Goal: Obtain resource: Obtain resource

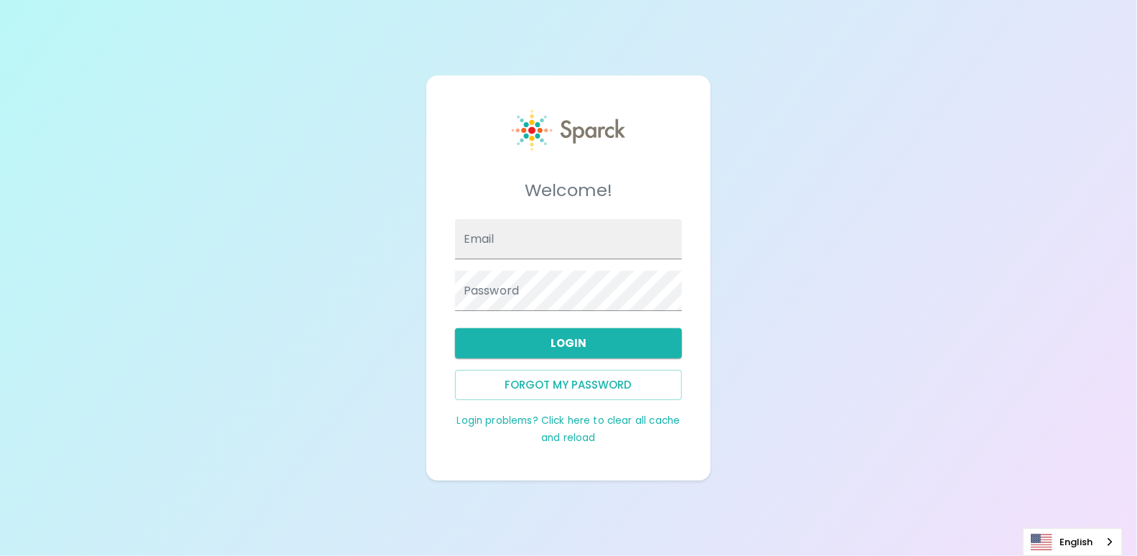
type input "[PERSON_NAME][EMAIL_ADDRESS][DOMAIN_NAME]"
click at [556, 345] on button "Login" at bounding box center [568, 343] width 227 height 30
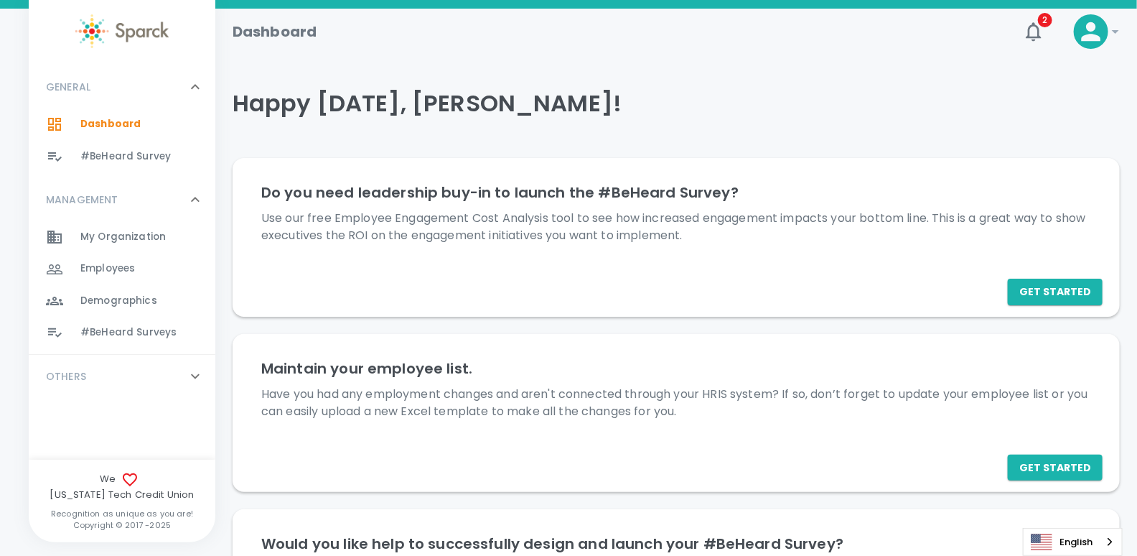
click at [108, 333] on span "#BeHeard Surveys" at bounding box center [128, 332] width 96 height 14
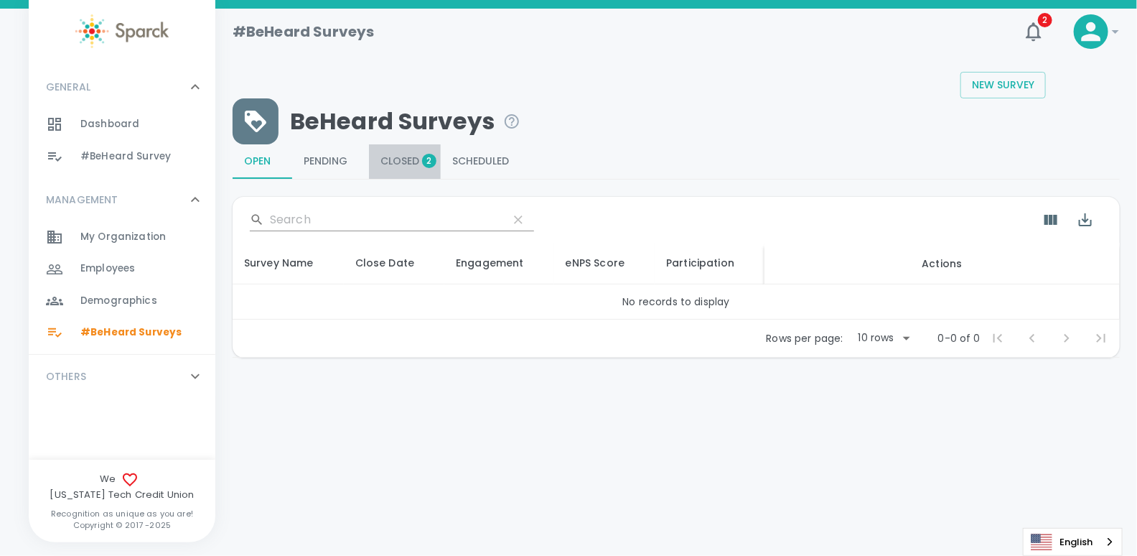
click at [403, 160] on span "Closed 2" at bounding box center [404, 161] width 49 height 13
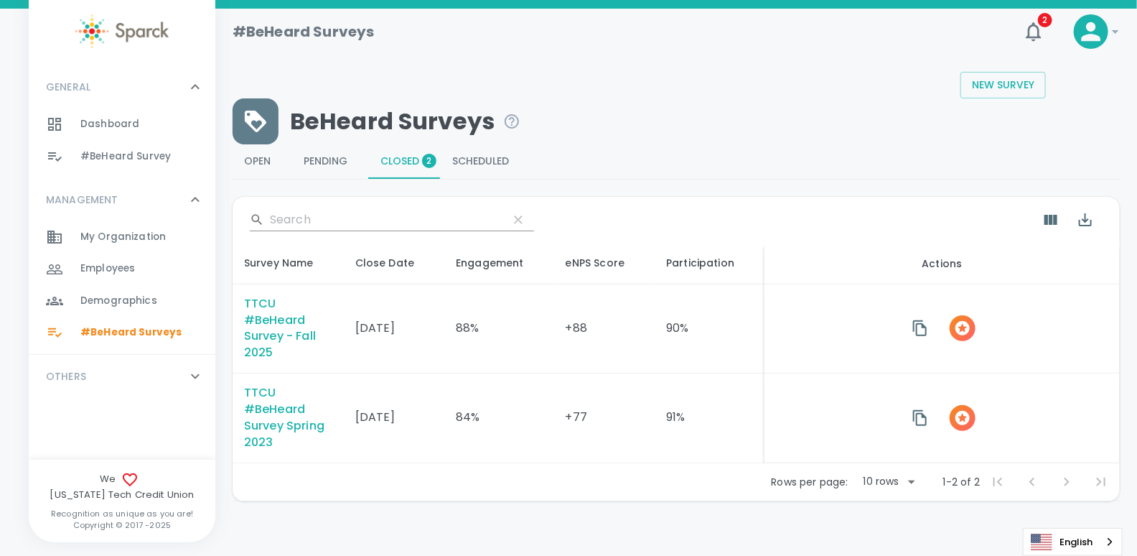
click at [266, 334] on div "TTCU #BeHeard Survey - Fall 2025" at bounding box center [288, 329] width 88 height 66
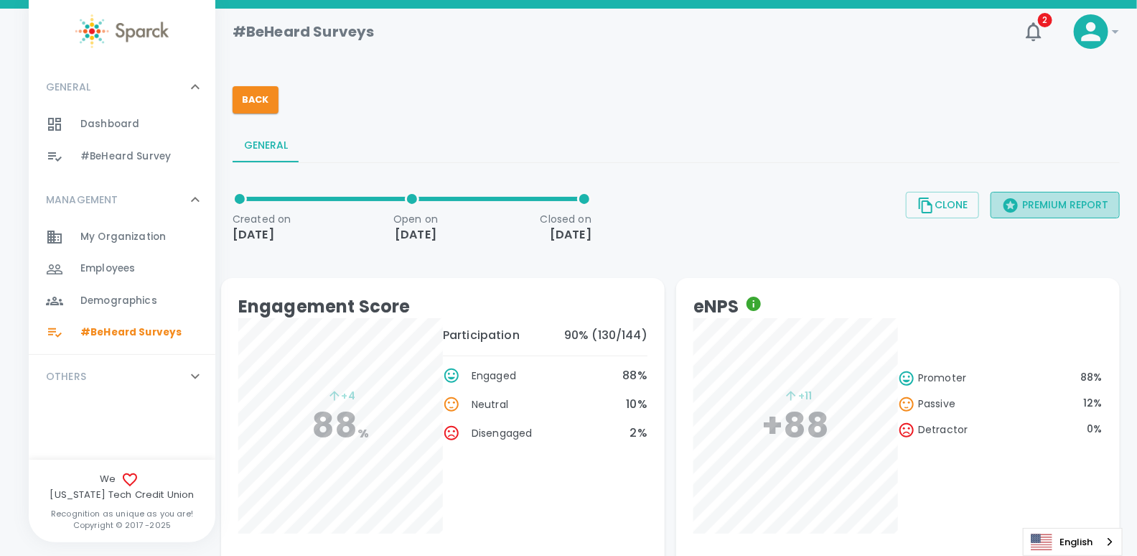
click at [1043, 202] on button "Premium Report" at bounding box center [1055, 205] width 129 height 27
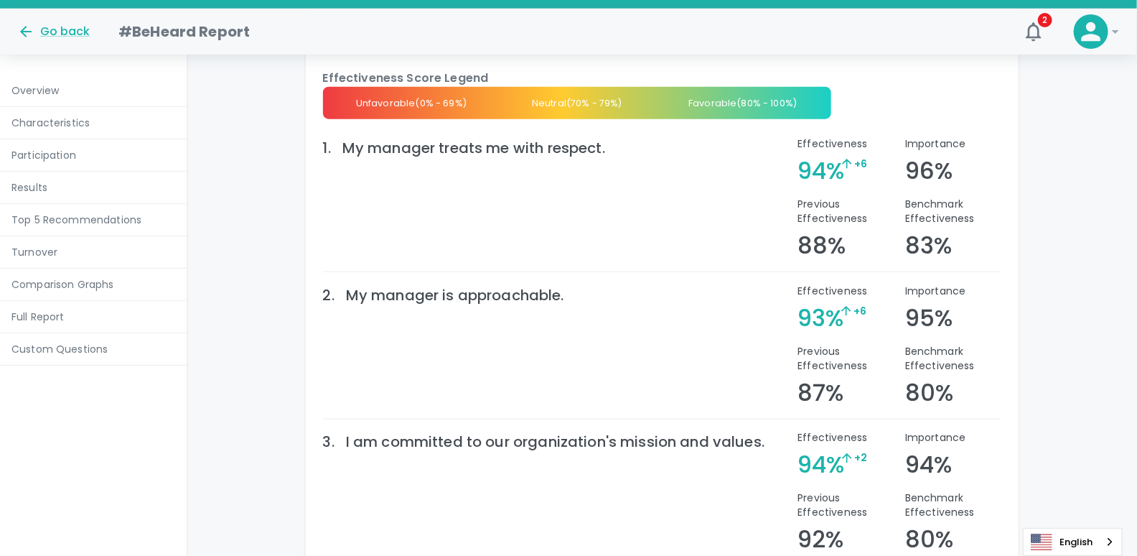
scroll to position [3406, 0]
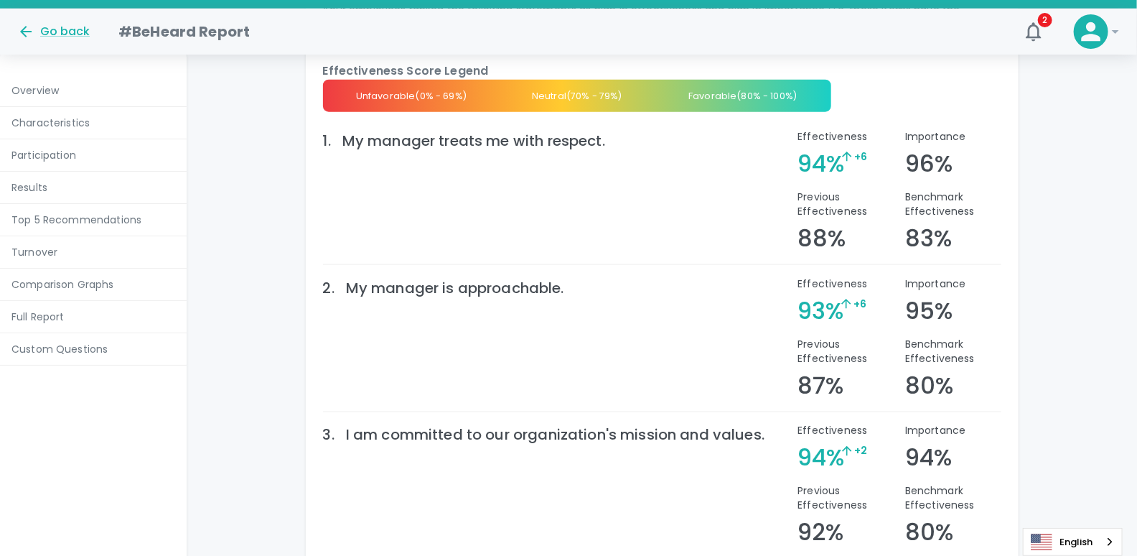
drag, startPoint x: 575, startPoint y: 274, endPoint x: 459, endPoint y: 274, distance: 116.3
click at [459, 276] on div "My manager is approachable." at bounding box center [560, 287] width 429 height 23
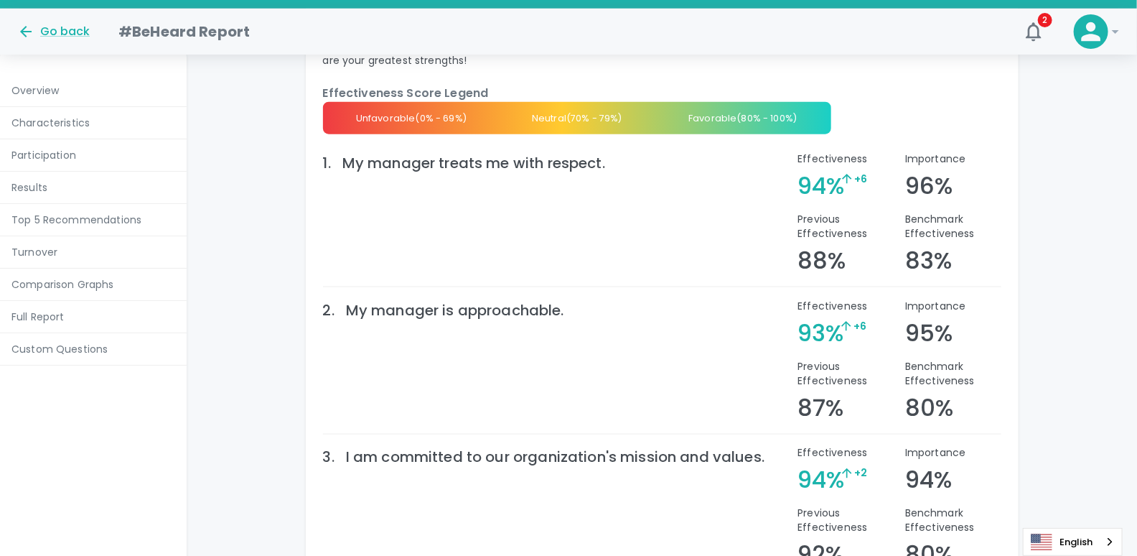
scroll to position [3384, 0]
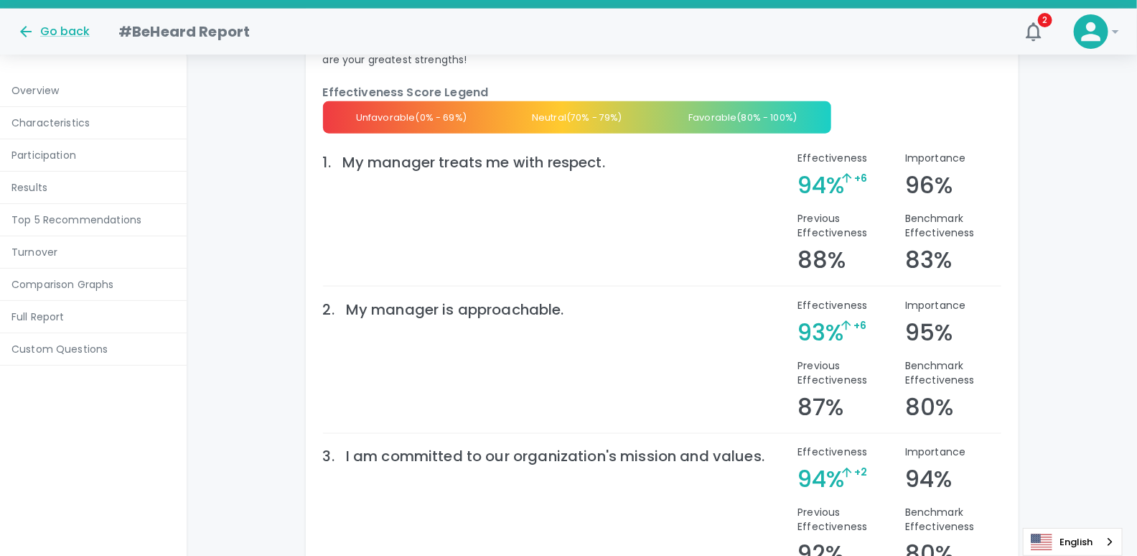
drag, startPoint x: 569, startPoint y: 295, endPoint x: 469, endPoint y: 290, distance: 99.9
click at [469, 298] on div "My manager is approachable." at bounding box center [560, 309] width 429 height 23
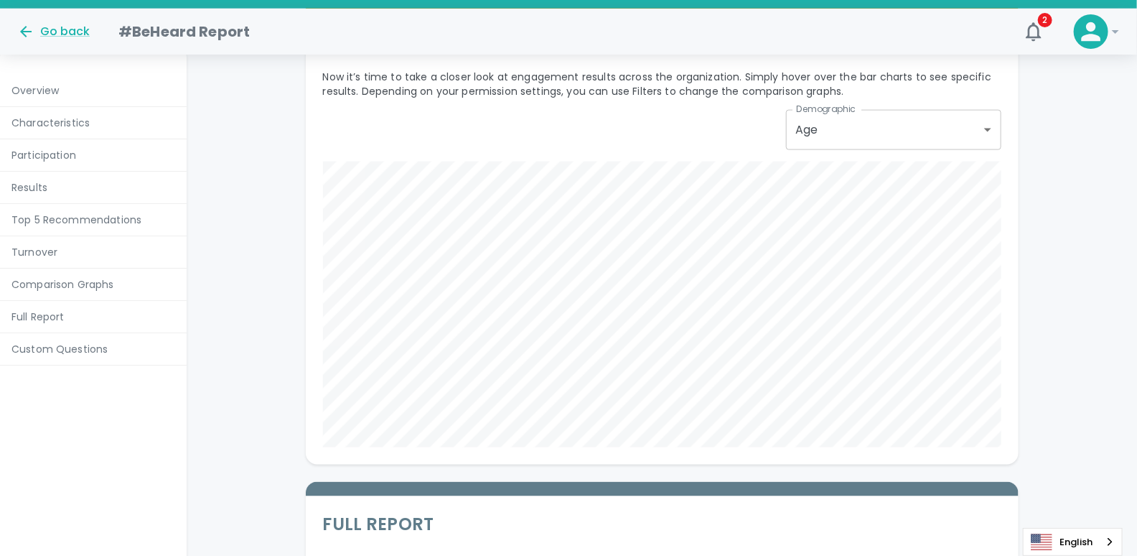
scroll to position [5973, 0]
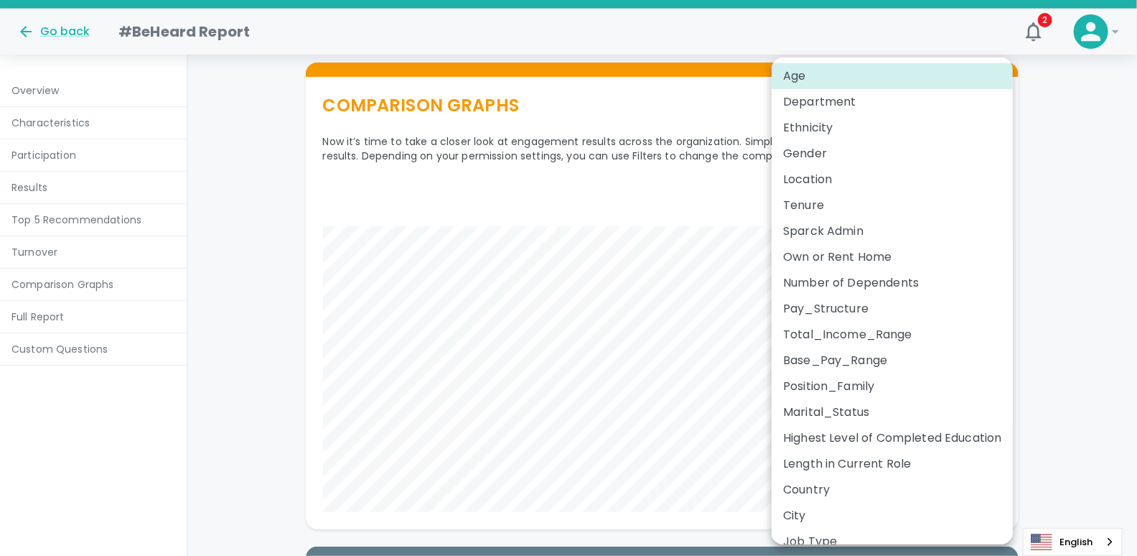
click at [842, 103] on li "Department" at bounding box center [892, 102] width 241 height 26
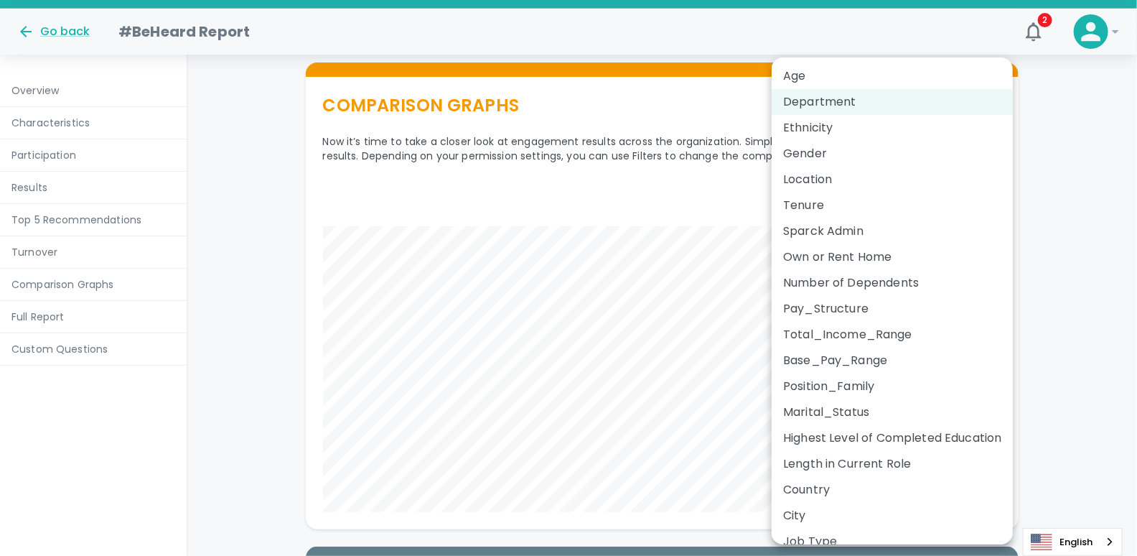
click at [843, 129] on li "Ethnicity" at bounding box center [892, 128] width 241 height 26
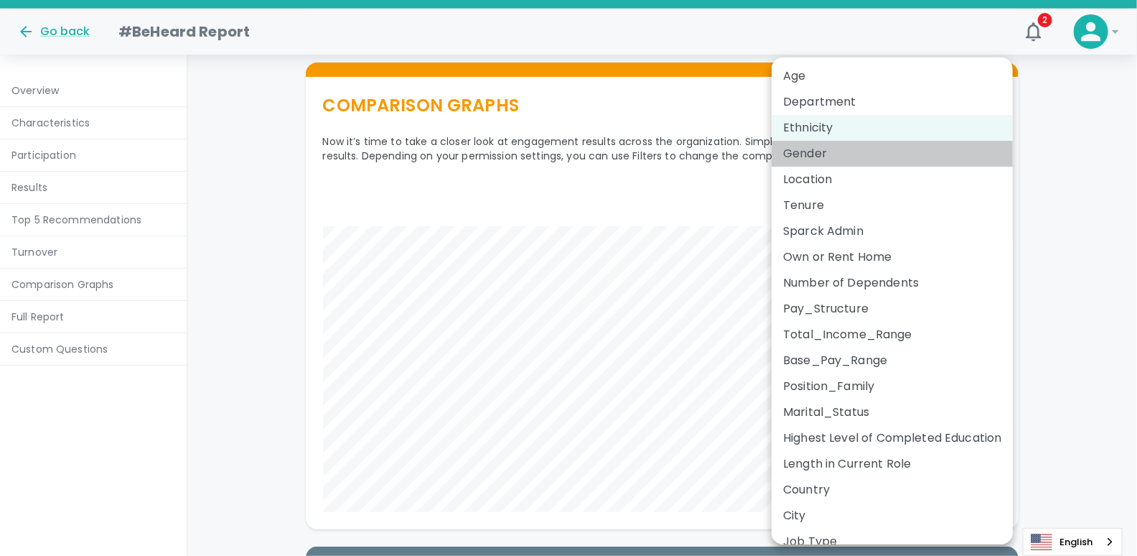
click at [842, 156] on li "Gender" at bounding box center [892, 154] width 241 height 26
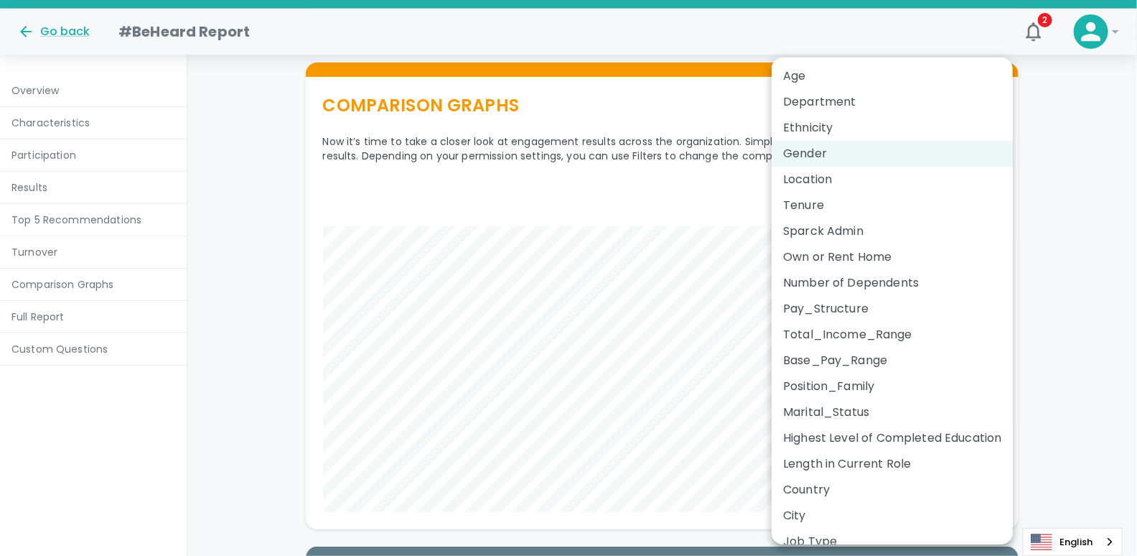
click at [831, 179] on li "Location" at bounding box center [892, 180] width 241 height 26
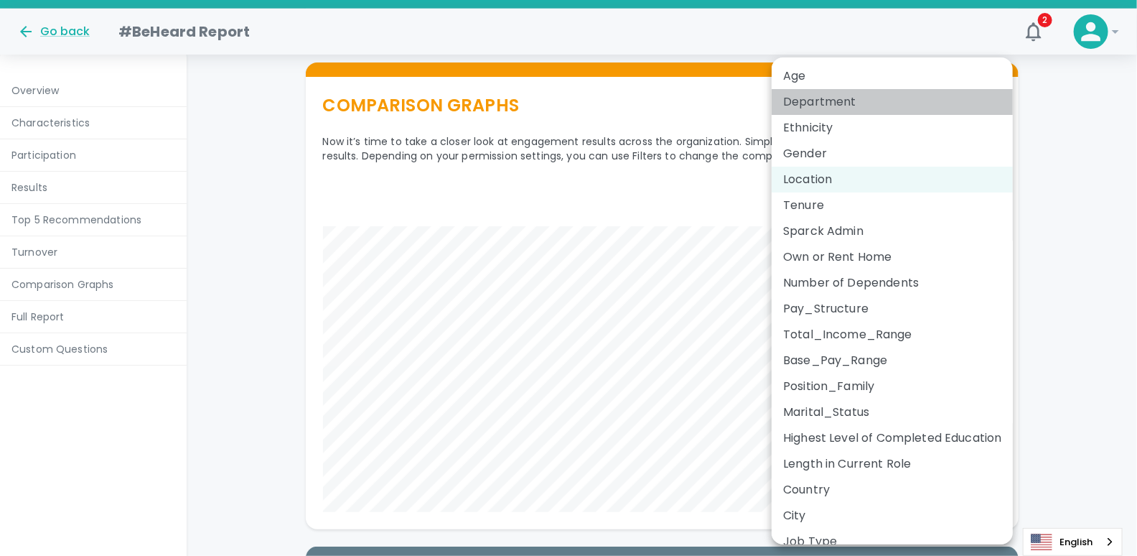
click at [851, 93] on li "Department" at bounding box center [892, 102] width 241 height 26
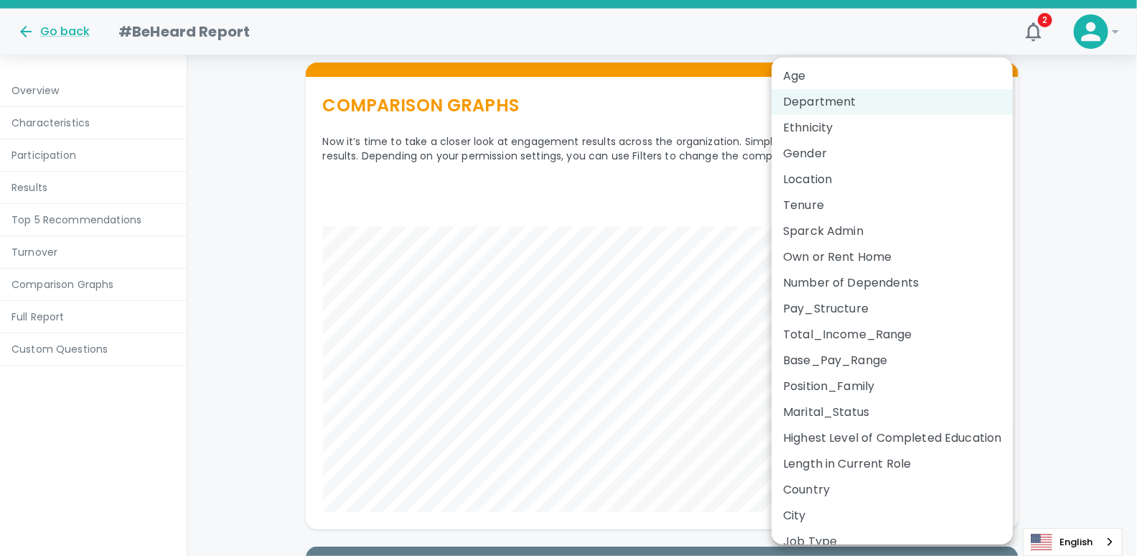
click at [894, 210] on li "Tenure" at bounding box center [892, 205] width 241 height 26
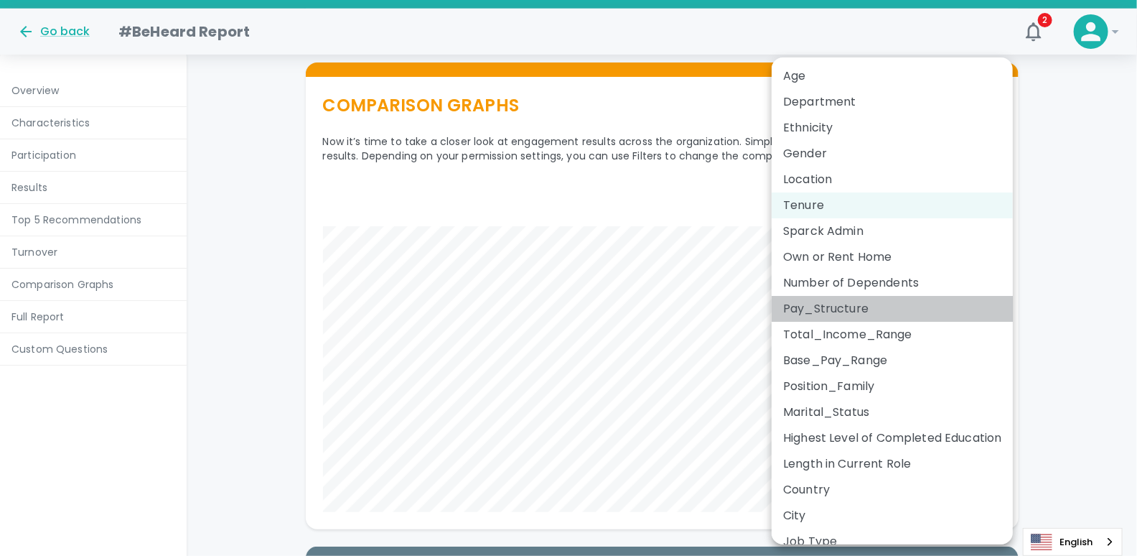
click at [851, 312] on li "Pay_Structure" at bounding box center [892, 309] width 241 height 26
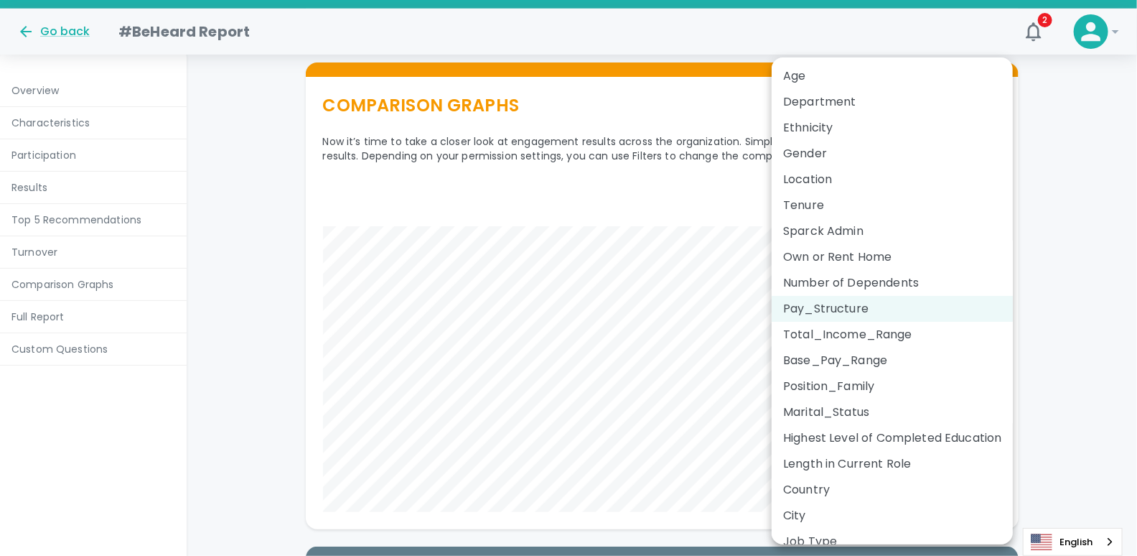
click at [846, 336] on li "Total_Income_Range" at bounding box center [892, 335] width 241 height 26
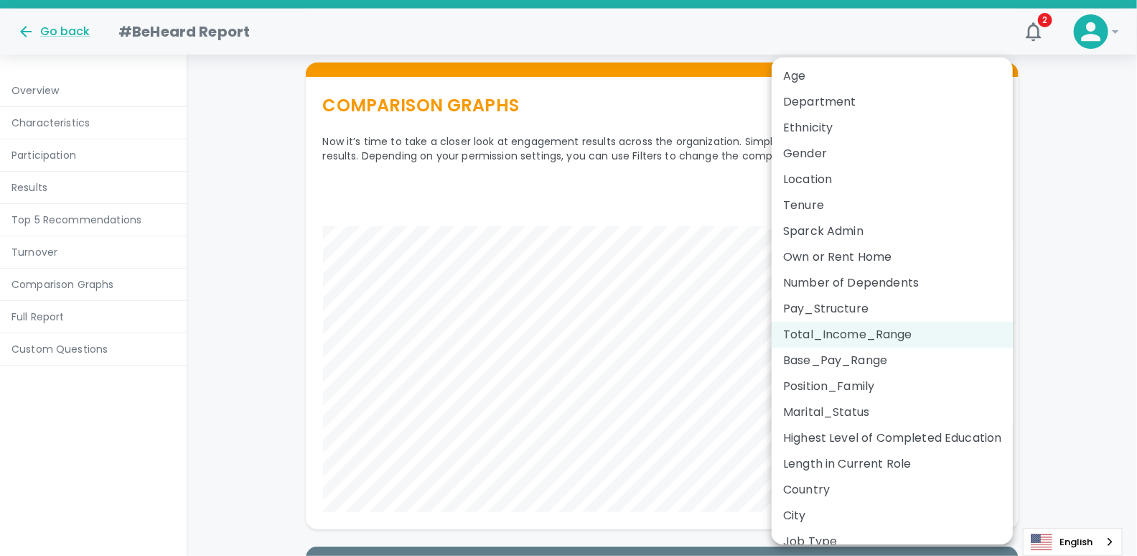
click at [876, 368] on li "Base_Pay_Range" at bounding box center [892, 360] width 241 height 26
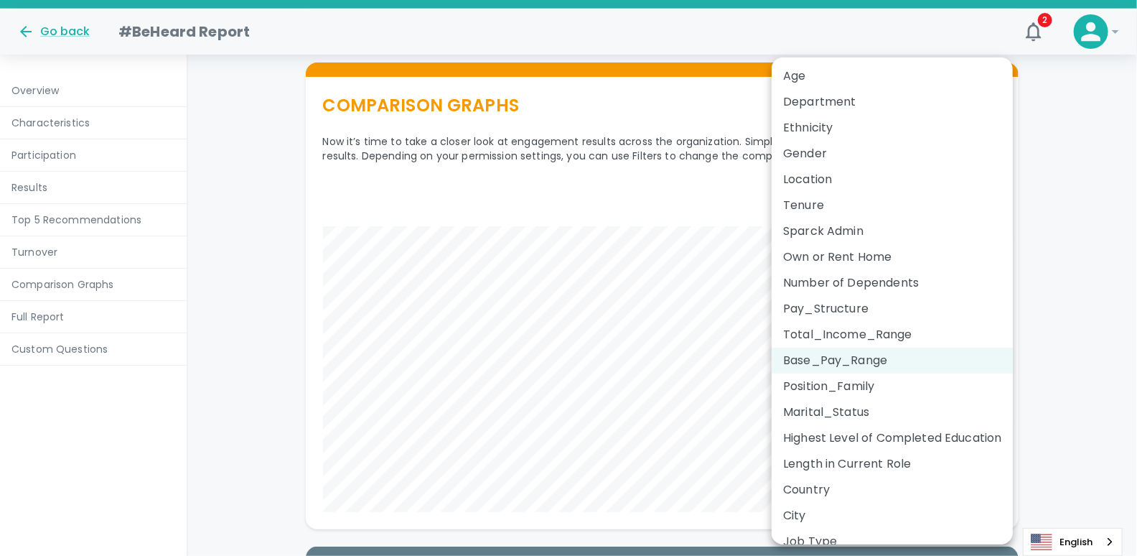
click at [871, 394] on li "Position_Family" at bounding box center [892, 386] width 241 height 26
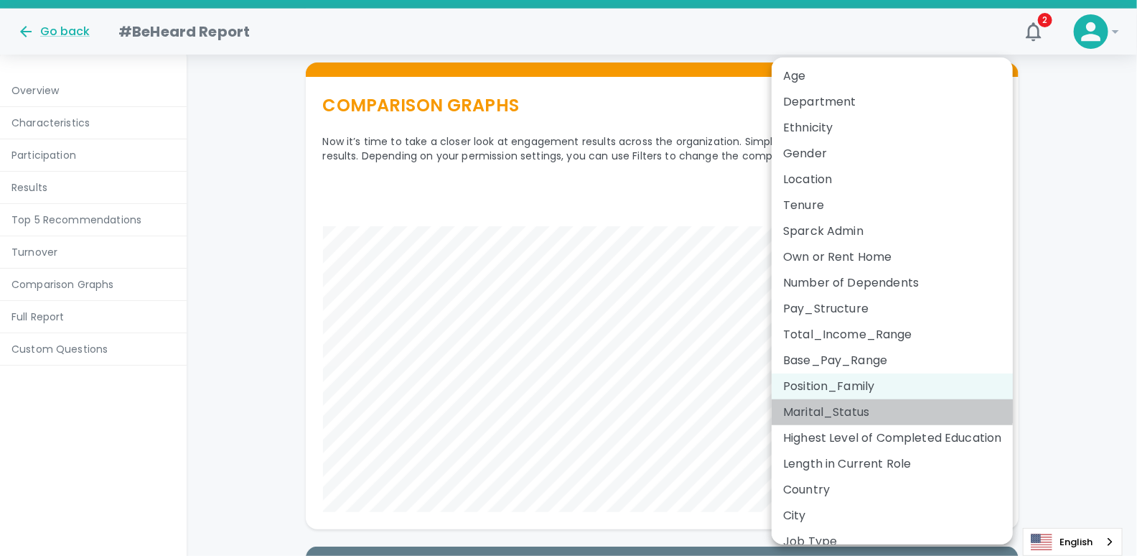
click at [886, 414] on li "Marital_Status" at bounding box center [892, 412] width 241 height 26
type input "Marital_Status"
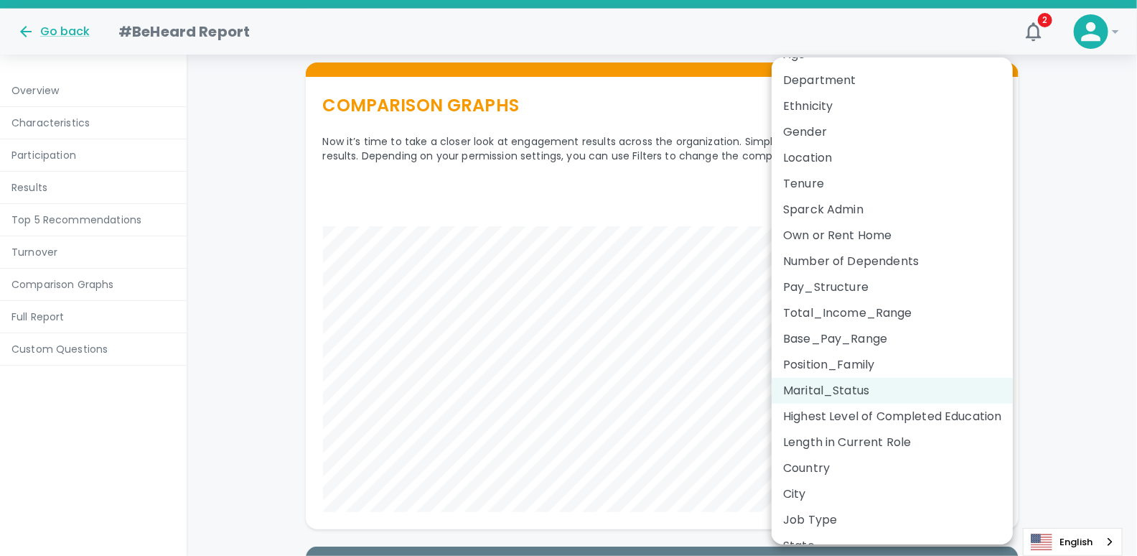
scroll to position [0, 0]
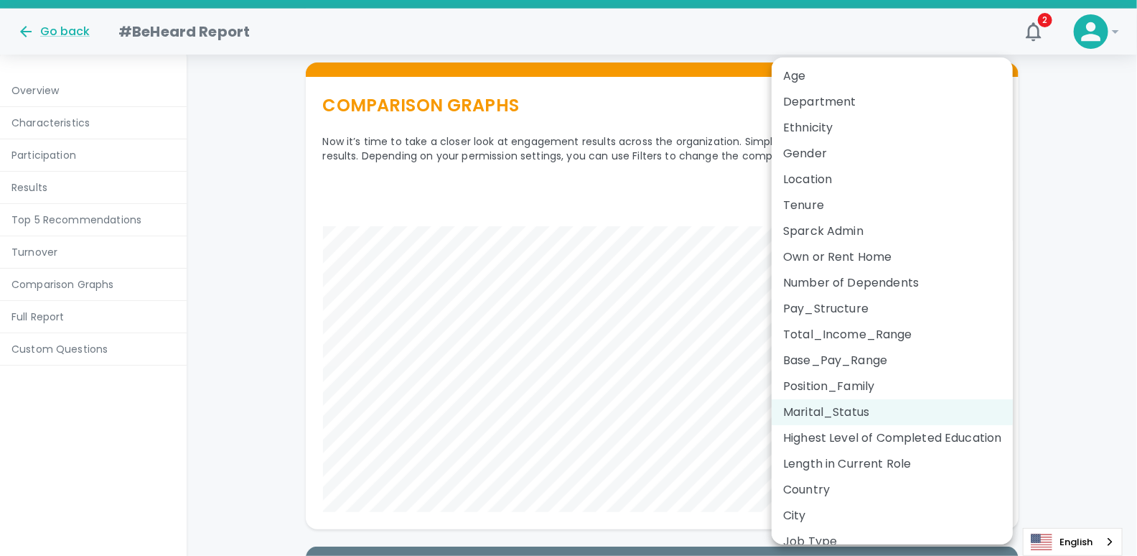
click at [1083, 126] on div at bounding box center [568, 278] width 1137 height 556
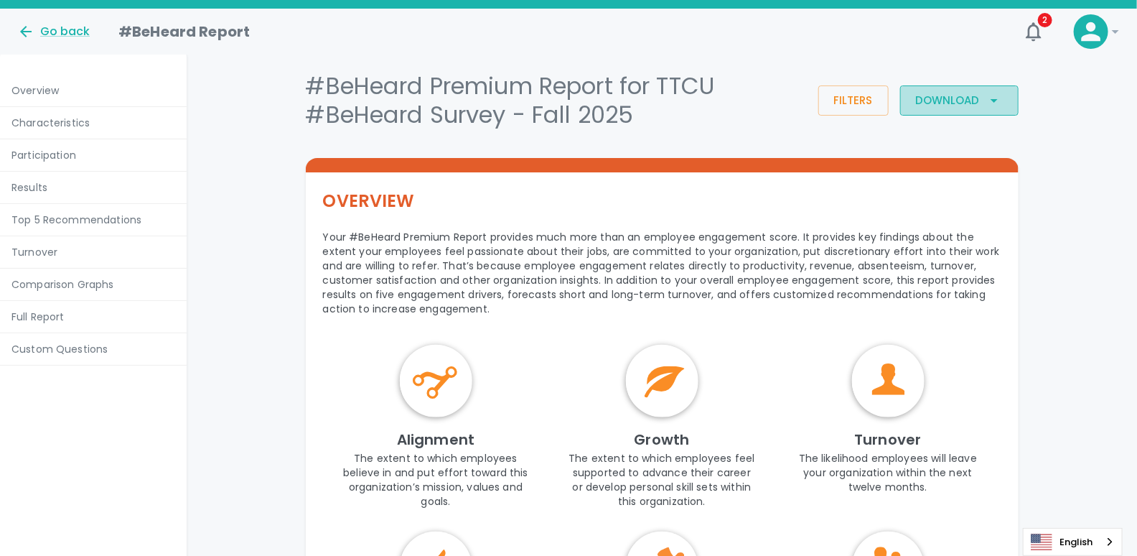
click at [979, 105] on div "Download" at bounding box center [959, 100] width 87 height 19
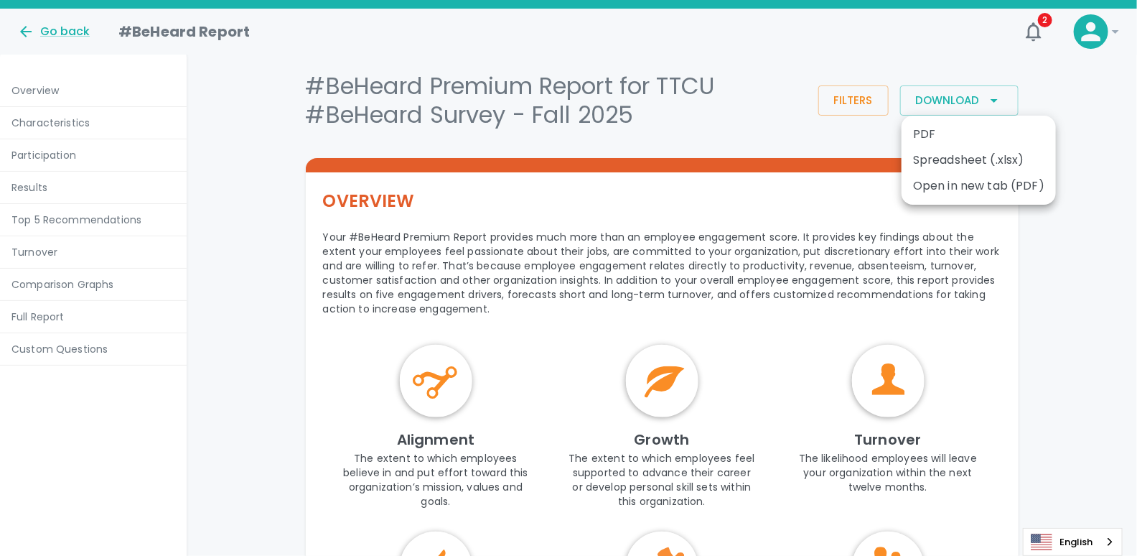
click at [959, 132] on li "PDF" at bounding box center [979, 134] width 154 height 26
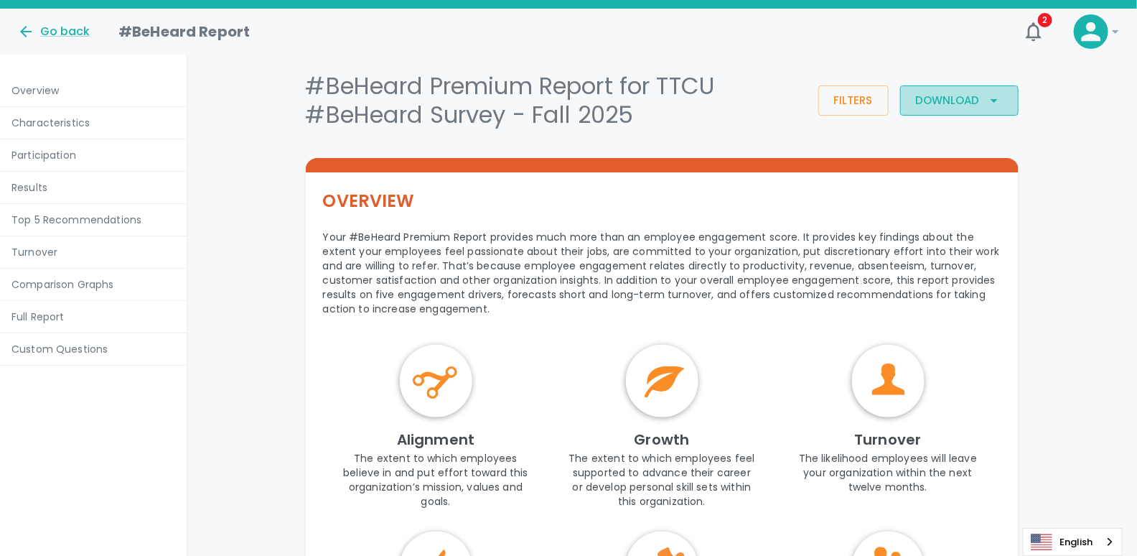
click at [995, 99] on icon "button" at bounding box center [994, 101] width 7 height 4
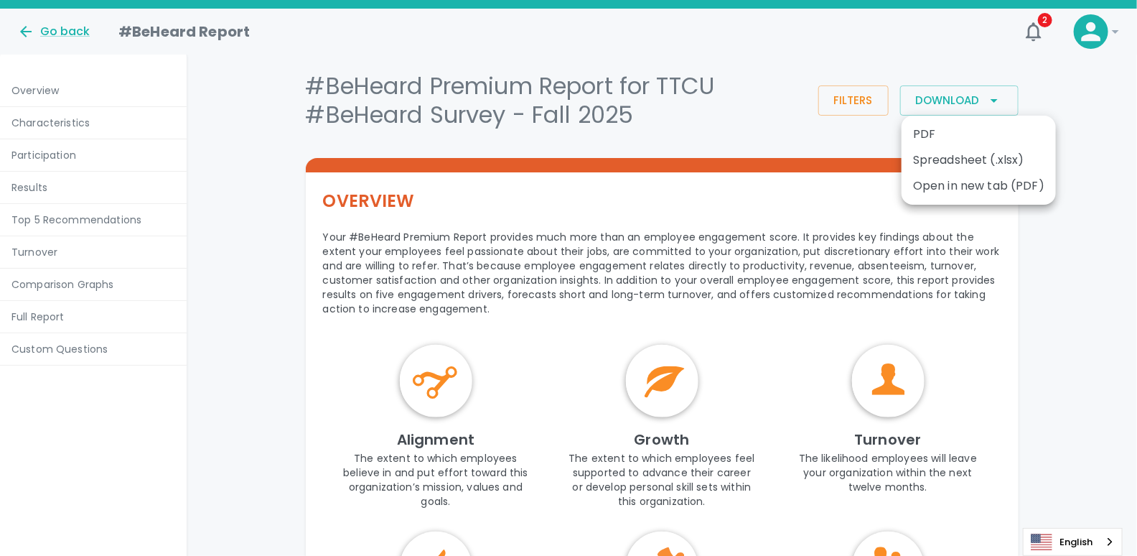
click at [970, 187] on li "Open in new tab (PDF)" at bounding box center [979, 186] width 154 height 26
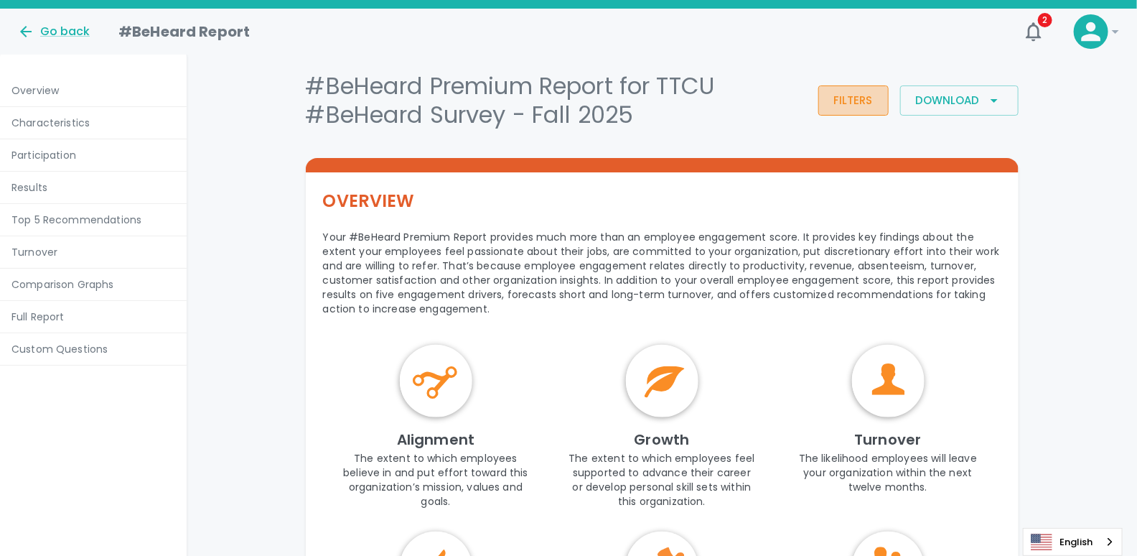
click at [861, 89] on button "Filters" at bounding box center [853, 100] width 70 height 30
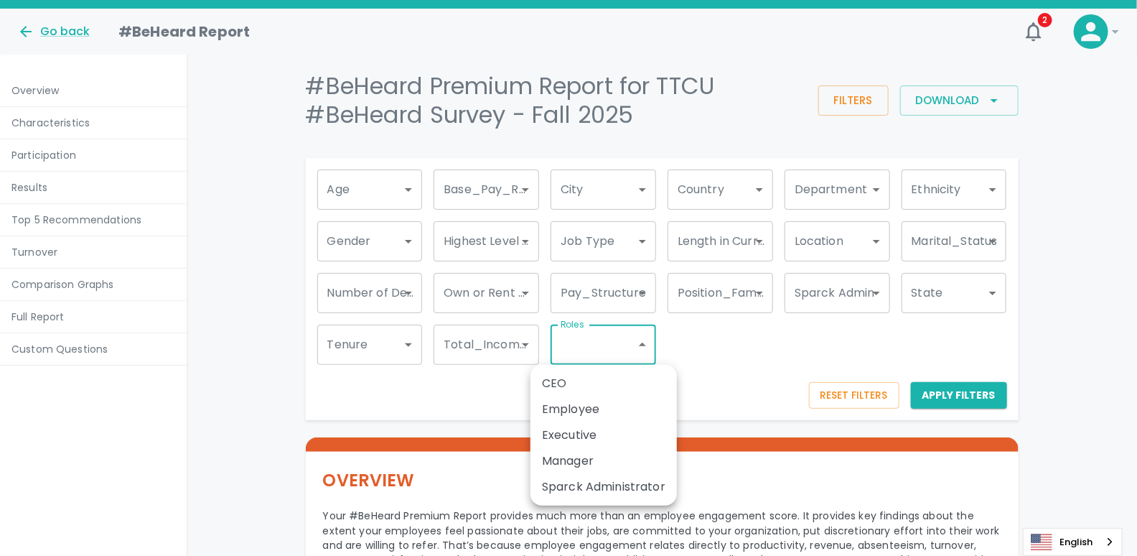
click at [721, 362] on div at bounding box center [568, 278] width 1137 height 556
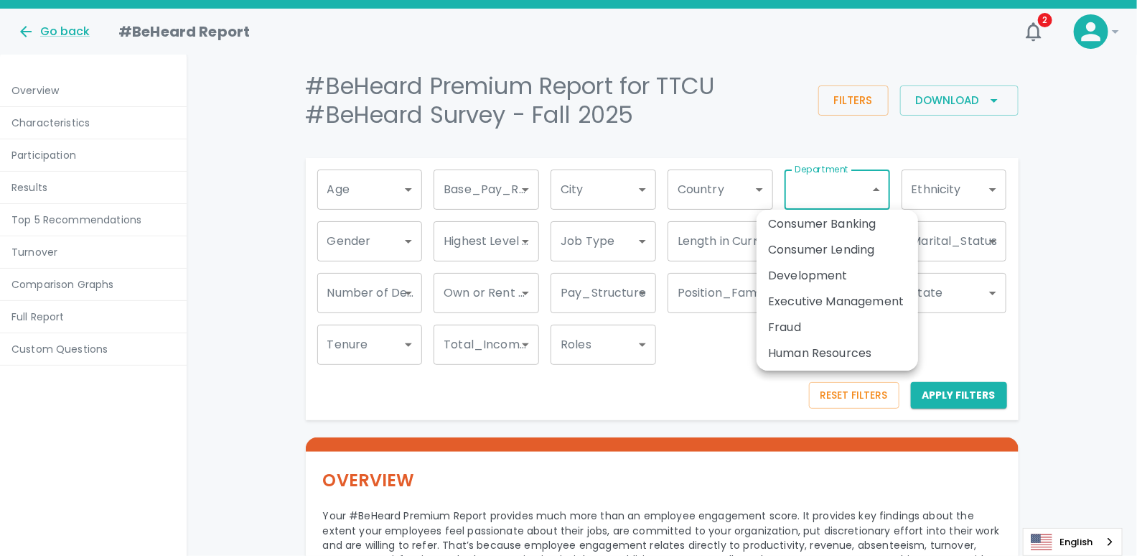
scroll to position [111, 0]
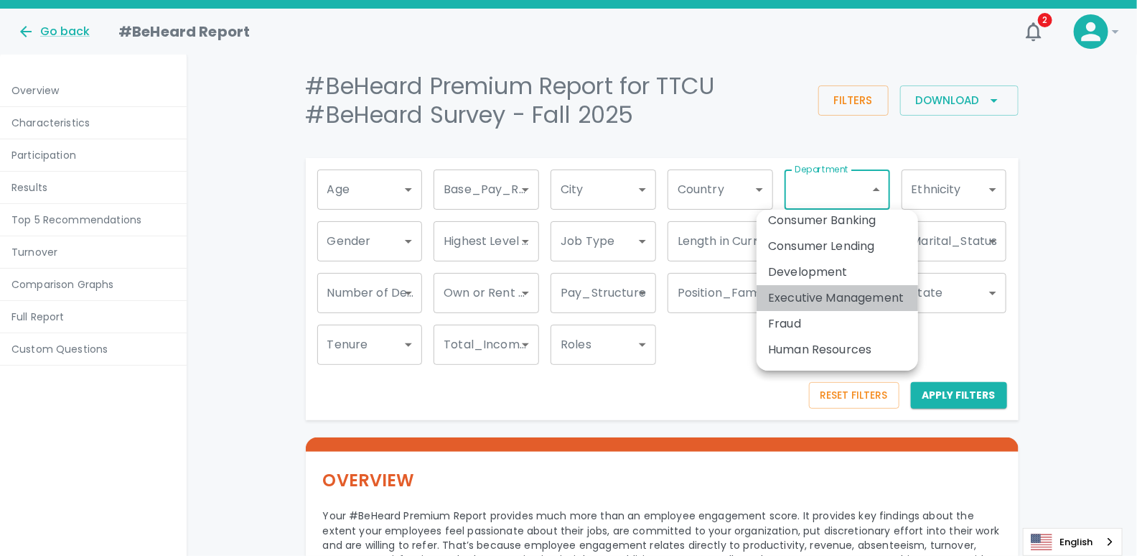
click at [814, 297] on li "Executive Management" at bounding box center [838, 298] width 162 height 26
type input "51484"
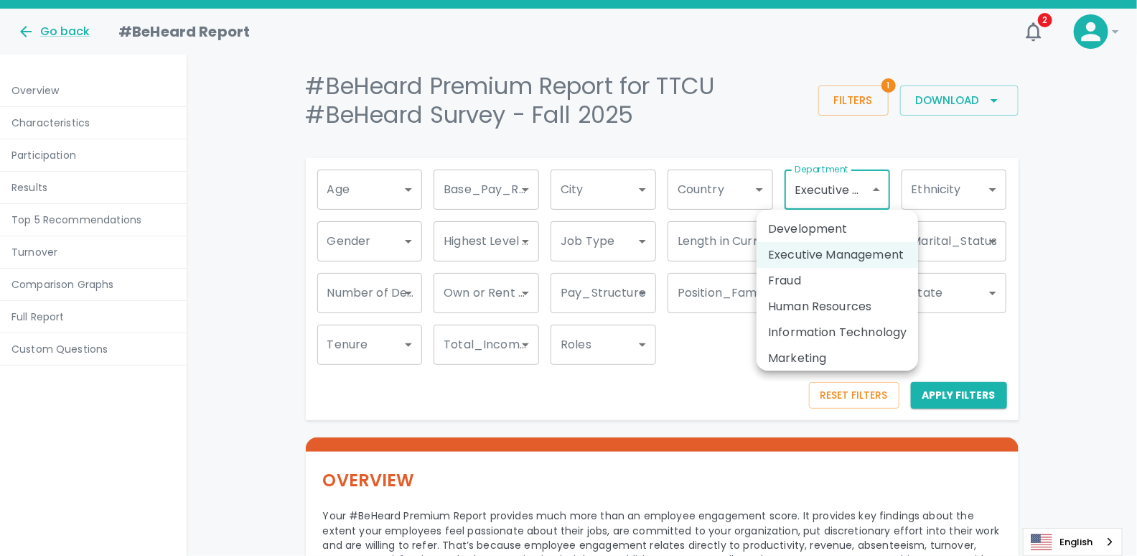
scroll to position [0, 0]
click at [779, 109] on div at bounding box center [568, 278] width 1137 height 556
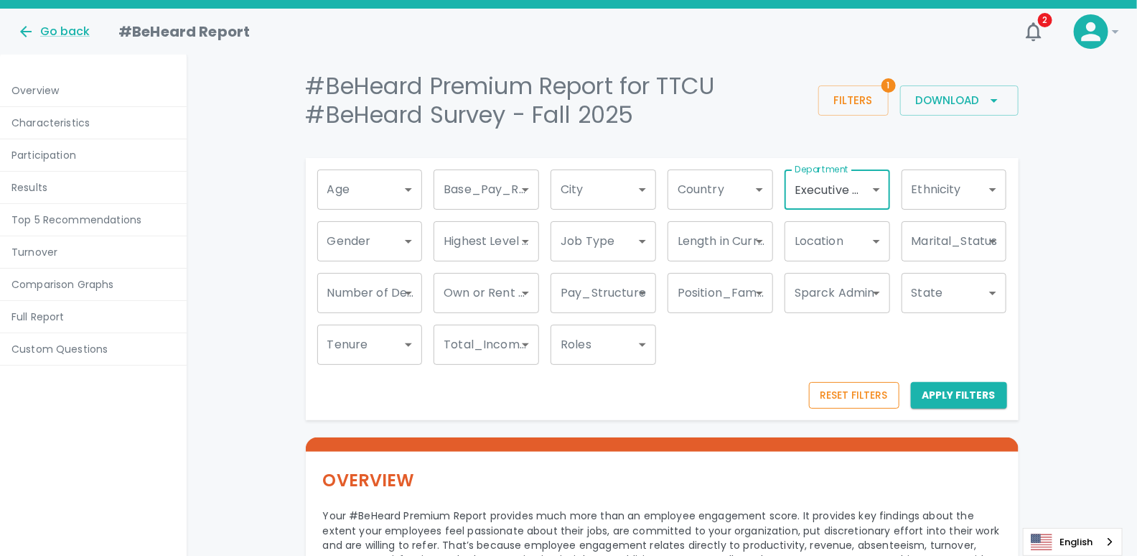
click at [852, 393] on button "Reset Filters" at bounding box center [854, 395] width 90 height 27
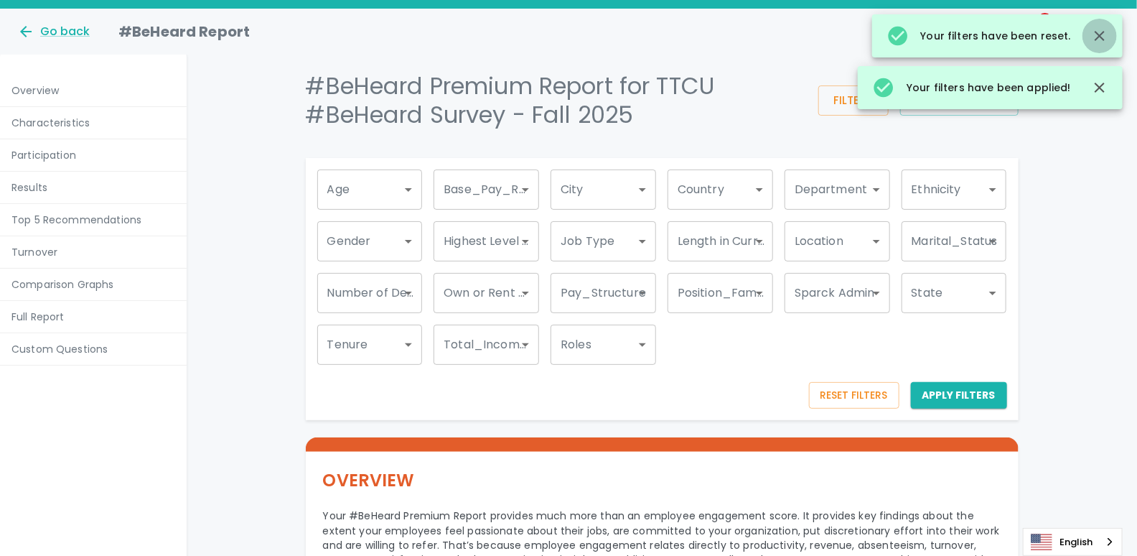
click at [1104, 37] on icon "button" at bounding box center [1099, 35] width 17 height 17
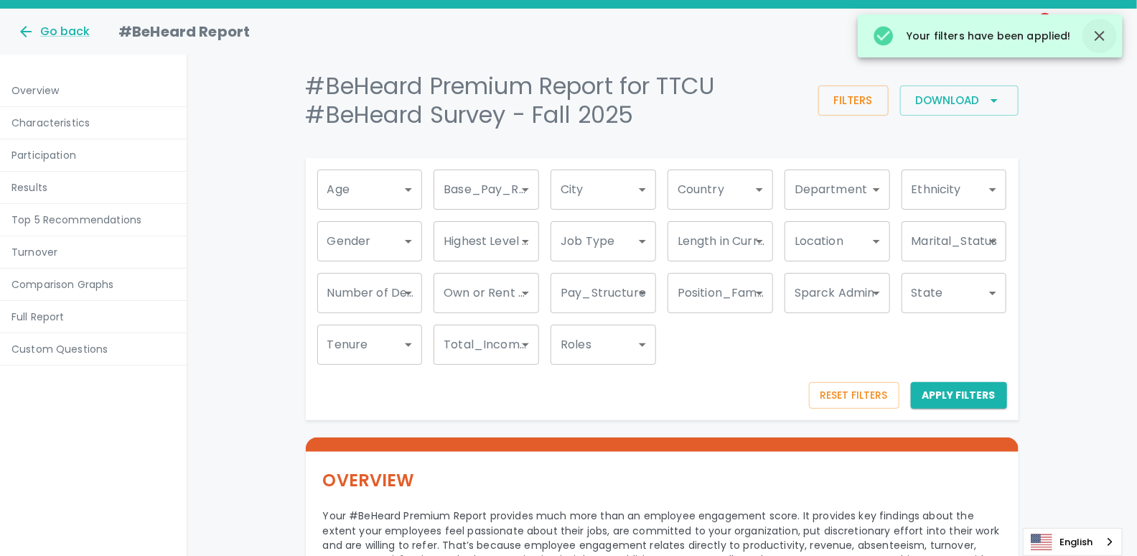
click at [1102, 34] on icon "button" at bounding box center [1100, 36] width 10 height 10
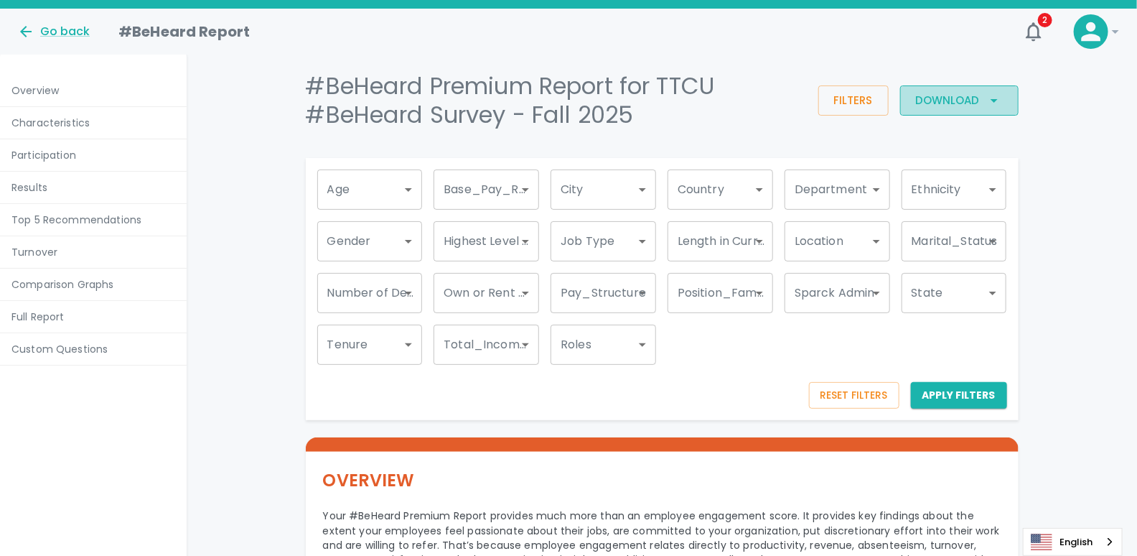
click at [988, 98] on icon "button" at bounding box center [994, 100] width 17 height 17
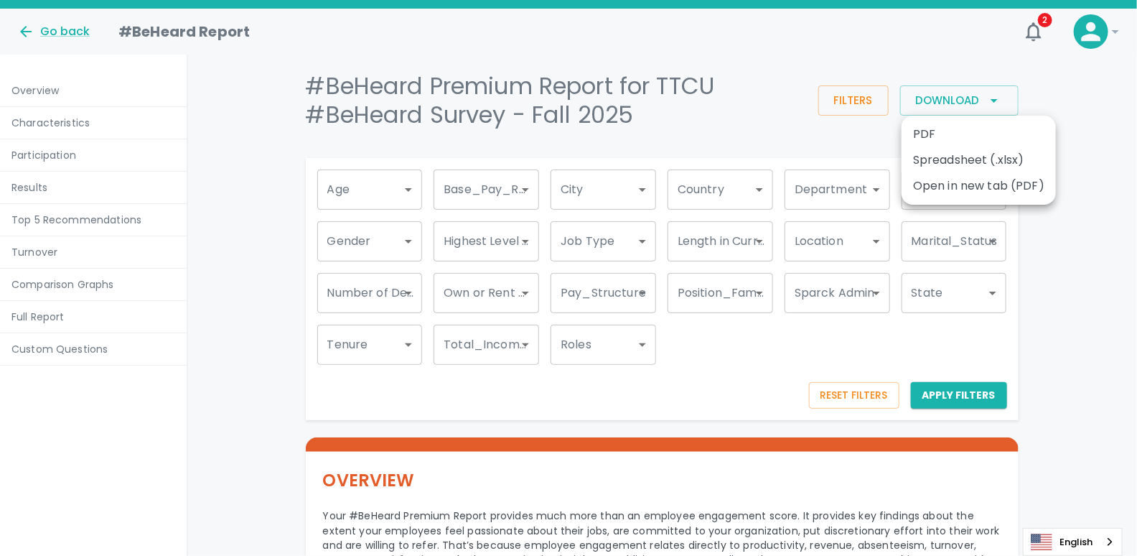
click at [1077, 116] on div at bounding box center [568, 278] width 1137 height 556
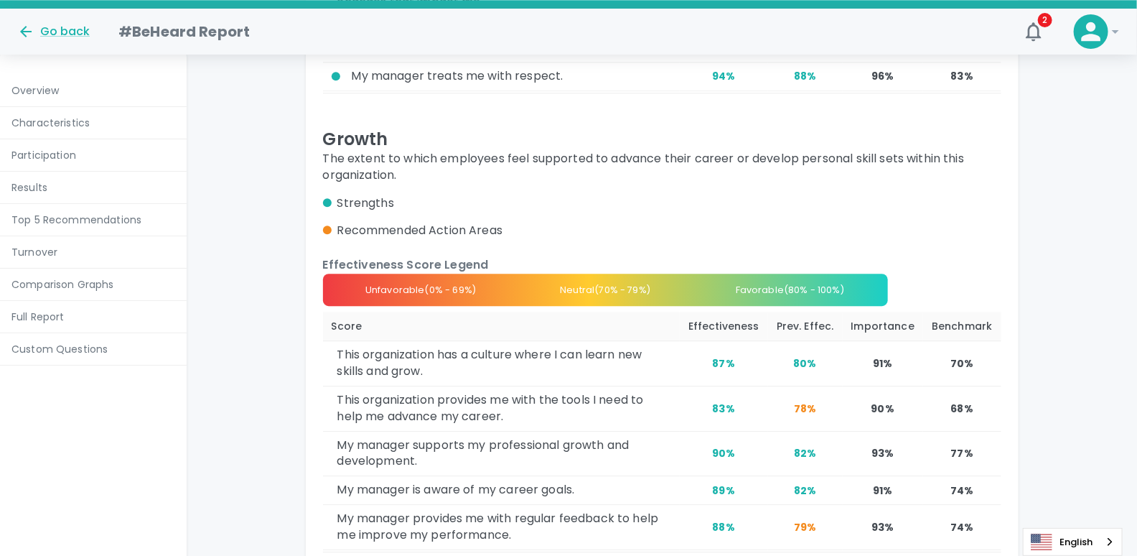
scroll to position [9754, 0]
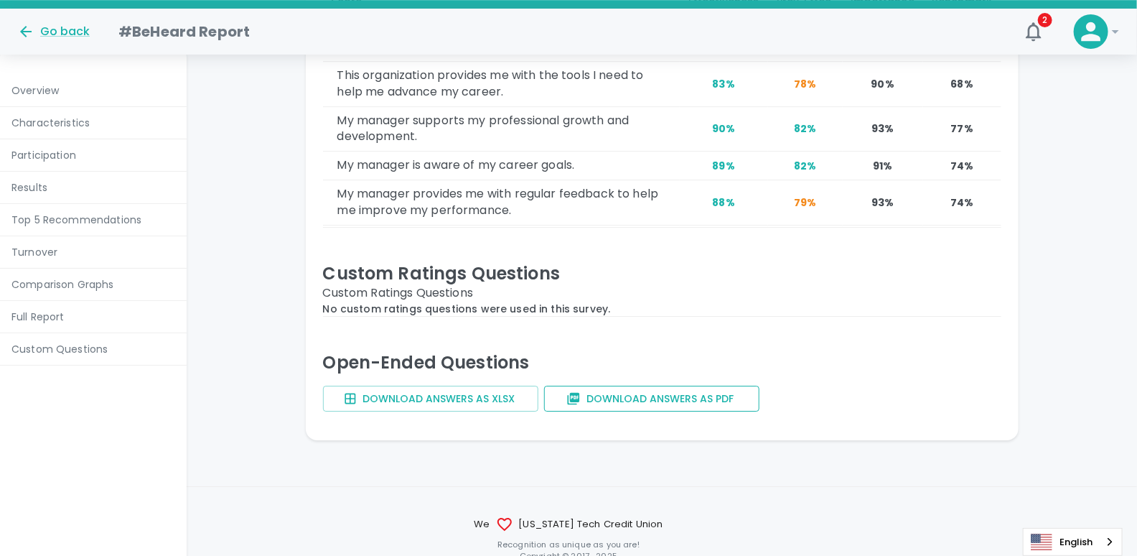
click at [630, 385] on button "Download answers as PDF" at bounding box center [651, 398] width 215 height 27
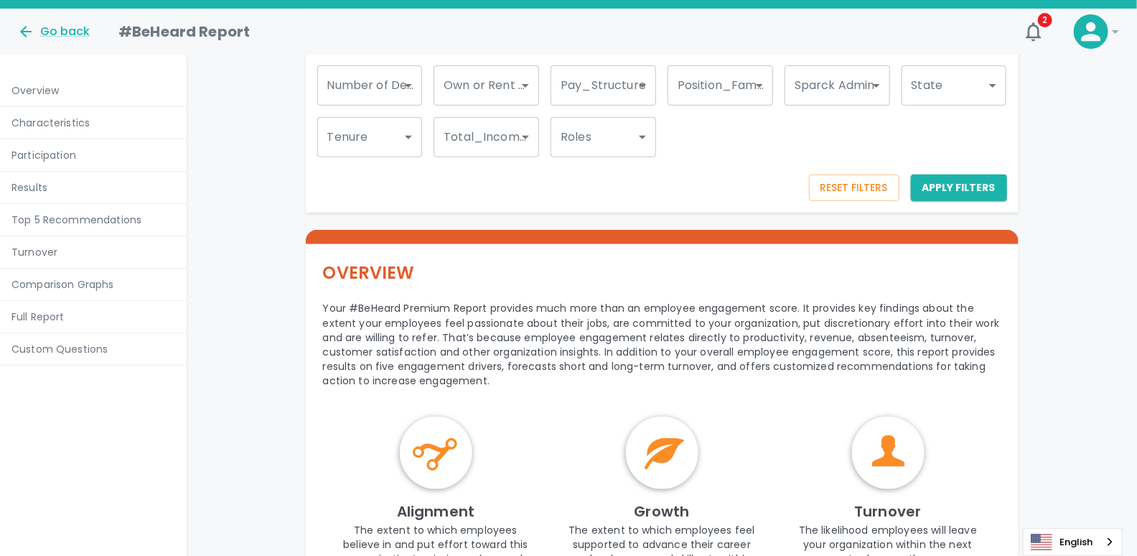
scroll to position [0, 0]
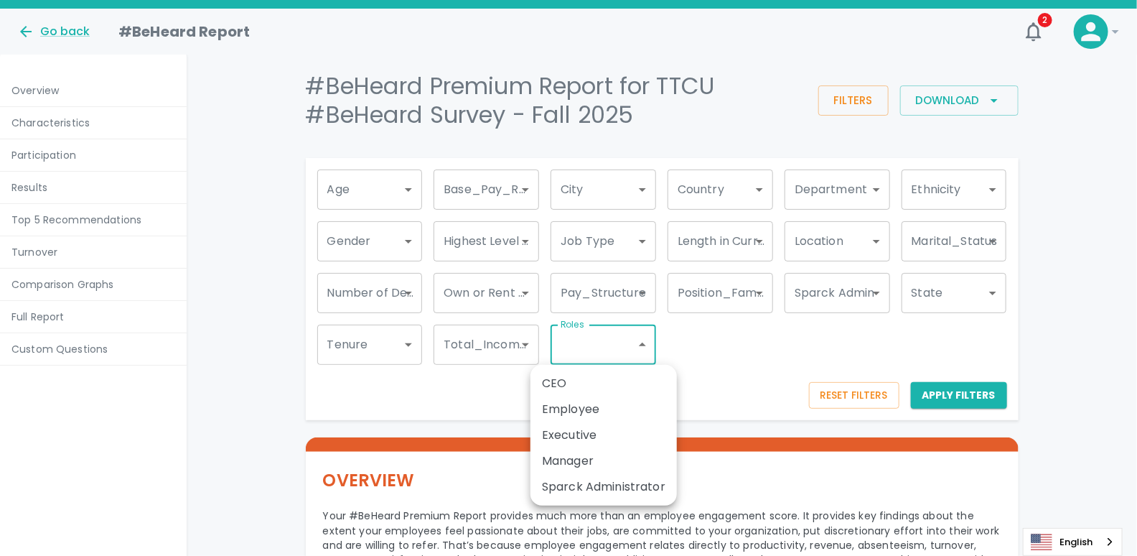
click at [584, 459] on li "Manager" at bounding box center [604, 461] width 146 height 26
type input "1790"
click at [961, 395] on div at bounding box center [568, 278] width 1137 height 556
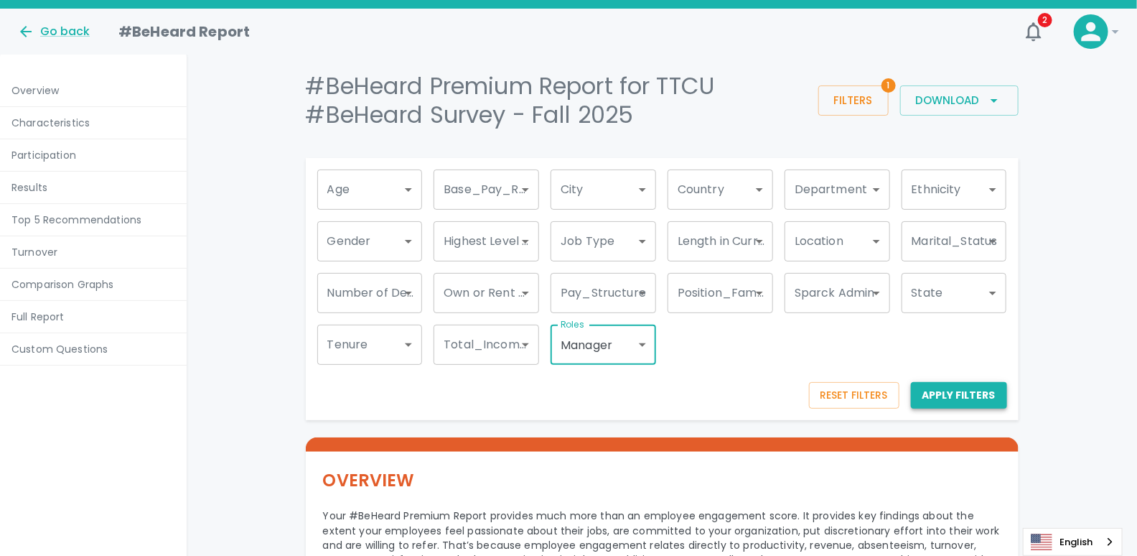
click at [972, 395] on button "Apply Filters" at bounding box center [959, 395] width 96 height 27
click at [849, 392] on button "Reset Filters" at bounding box center [854, 395] width 90 height 27
